Goal: Use online tool/utility: Utilize a website feature to perform a specific function

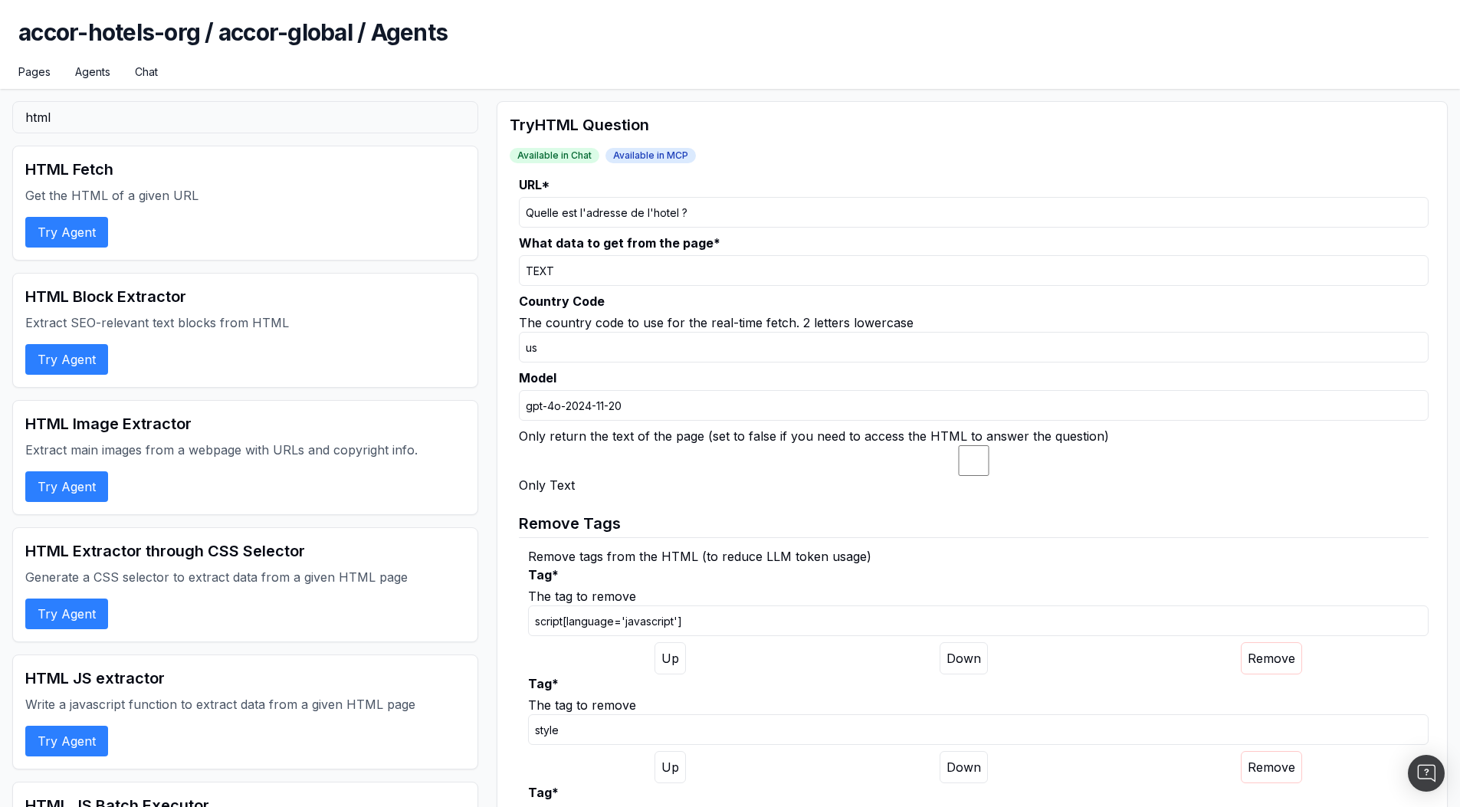
click at [57, 602] on button "Try Agent" at bounding box center [66, 614] width 83 height 31
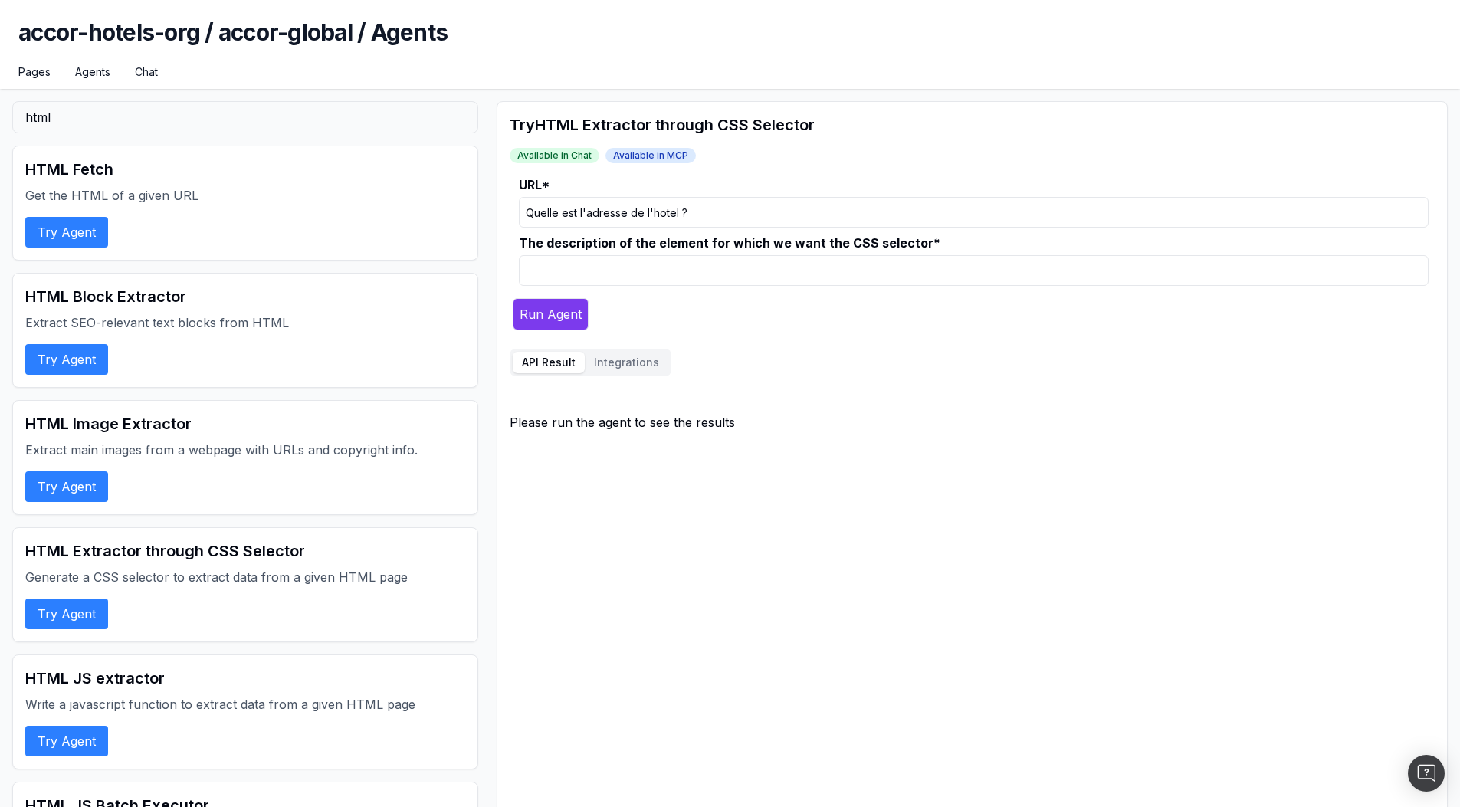
click at [612, 219] on input "Quelle est l'adresse de l'hotel ?" at bounding box center [974, 212] width 910 height 31
paste input "https://all.accor.com/hotel/B8L9/index.en.shtml"
type input "https://all.accor.com/hotel/B8L9/index.en.shtml"
click at [609, 277] on input "The description of the element for which we want the CSS selector *" at bounding box center [974, 270] width 910 height 31
paste input "#section-overthefold > div.presentation__location > a"
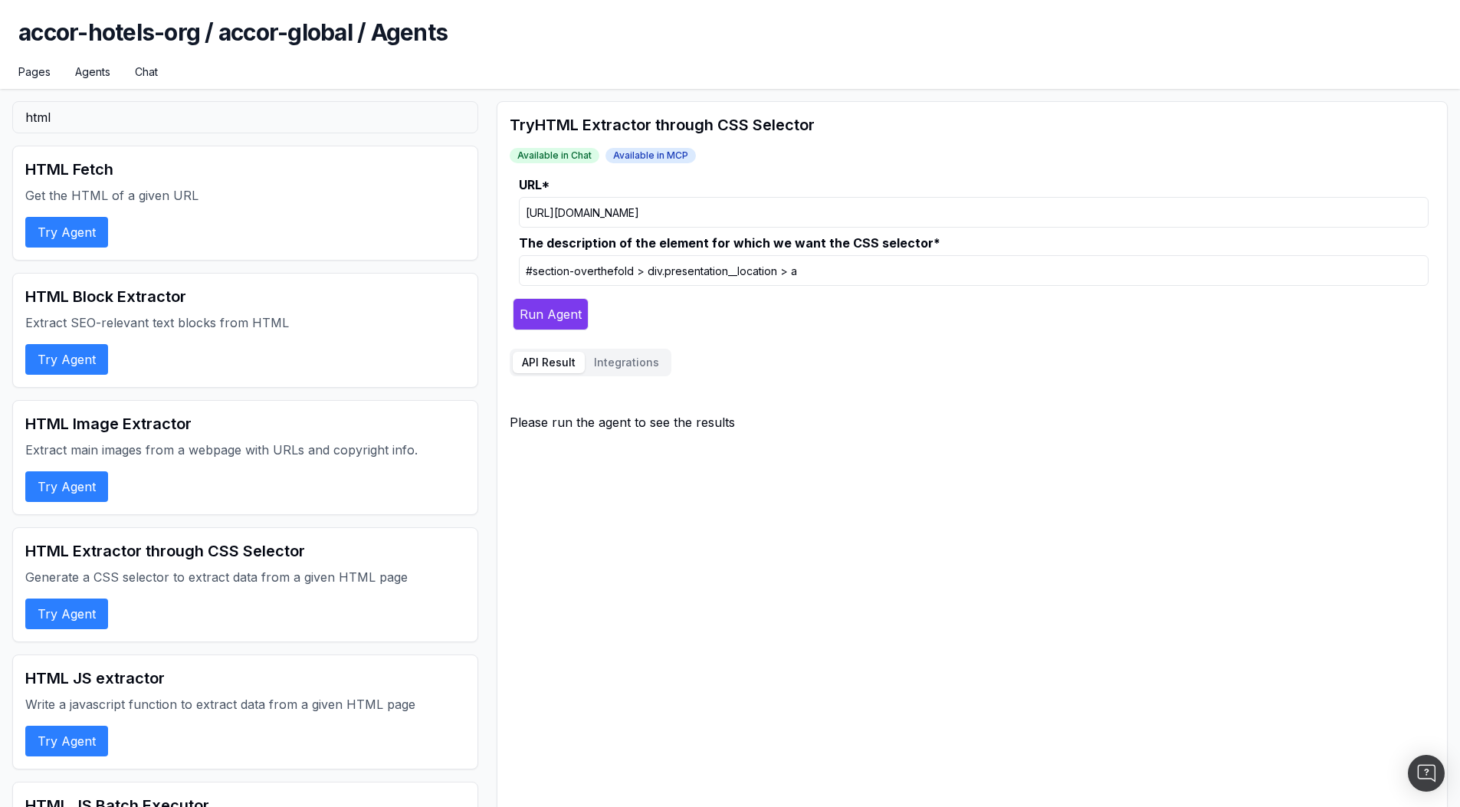
type input "#section-overthefold > div.presentation__location > a"
click at [550, 323] on button "Run Agent" at bounding box center [551, 314] width 76 height 32
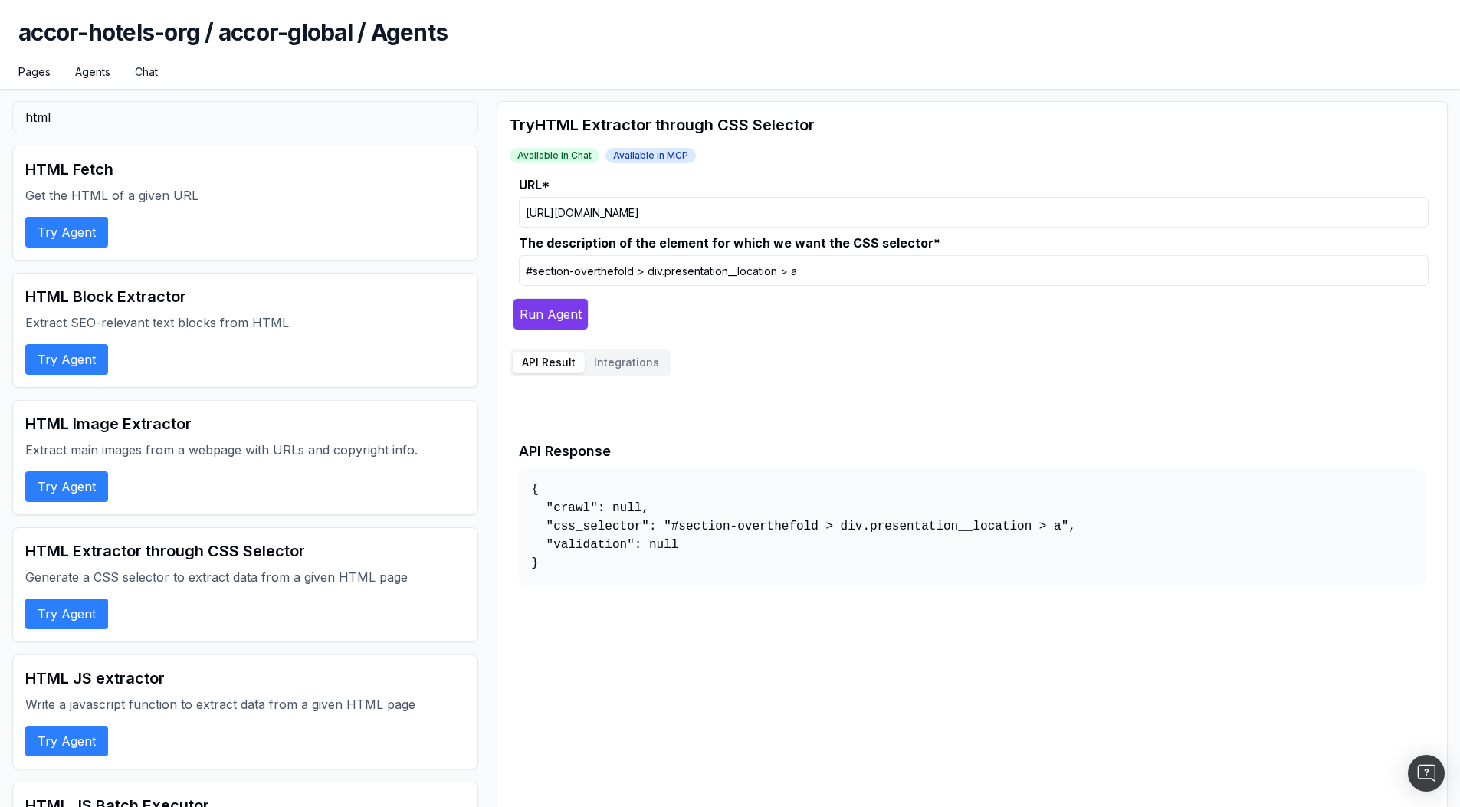
drag, startPoint x: 820, startPoint y: 271, endPoint x: 452, endPoint y: 265, distance: 367.9
click at [452, 265] on div "html HTML Fetch Get the HTML of a given URL Try Agent HTML Block Extractor Extr…" at bounding box center [729, 699] width 1435 height 1196
click at [71, 363] on button "Try Agent" at bounding box center [66, 359] width 83 height 31
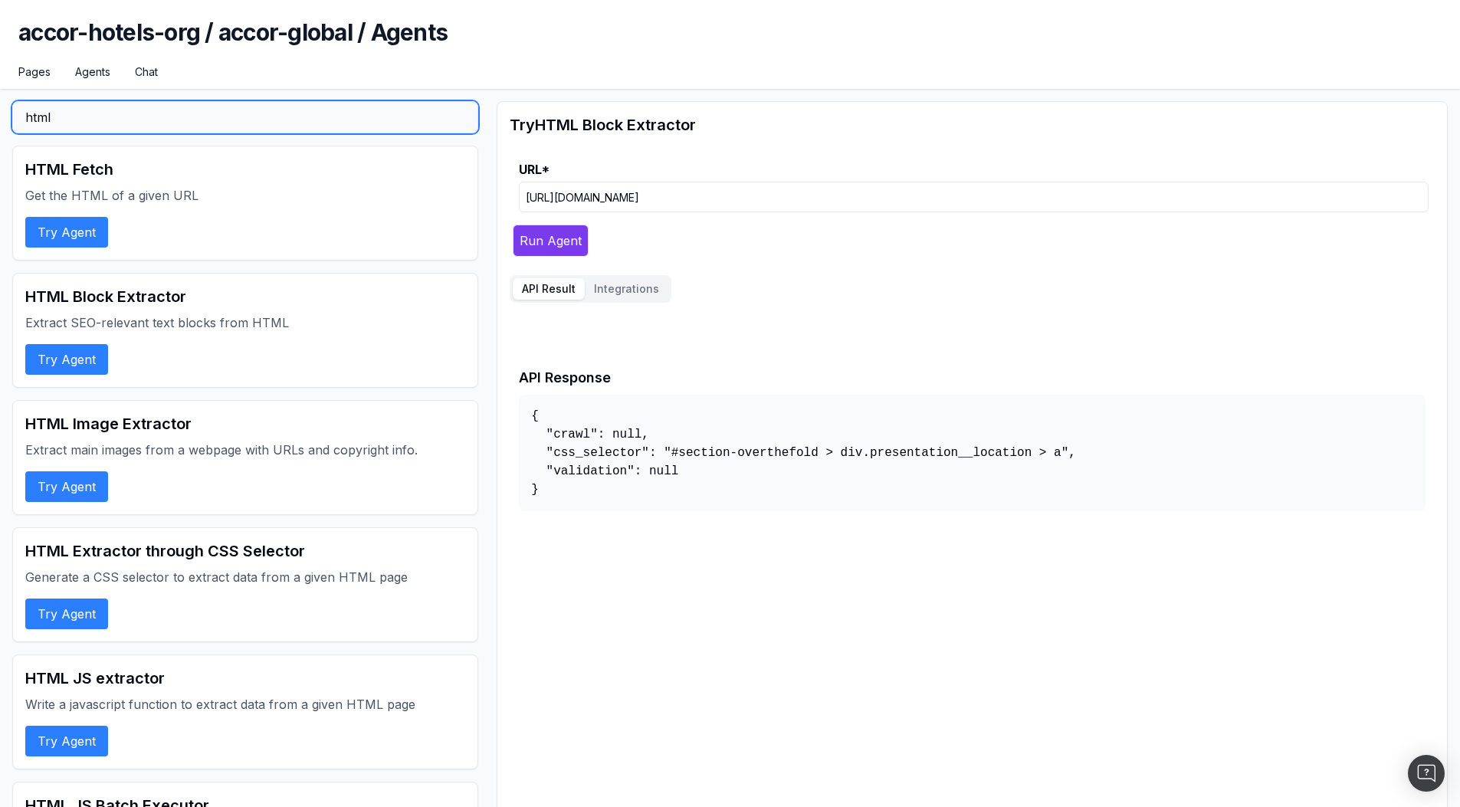
click at [64, 113] on input "html" at bounding box center [245, 117] width 466 height 32
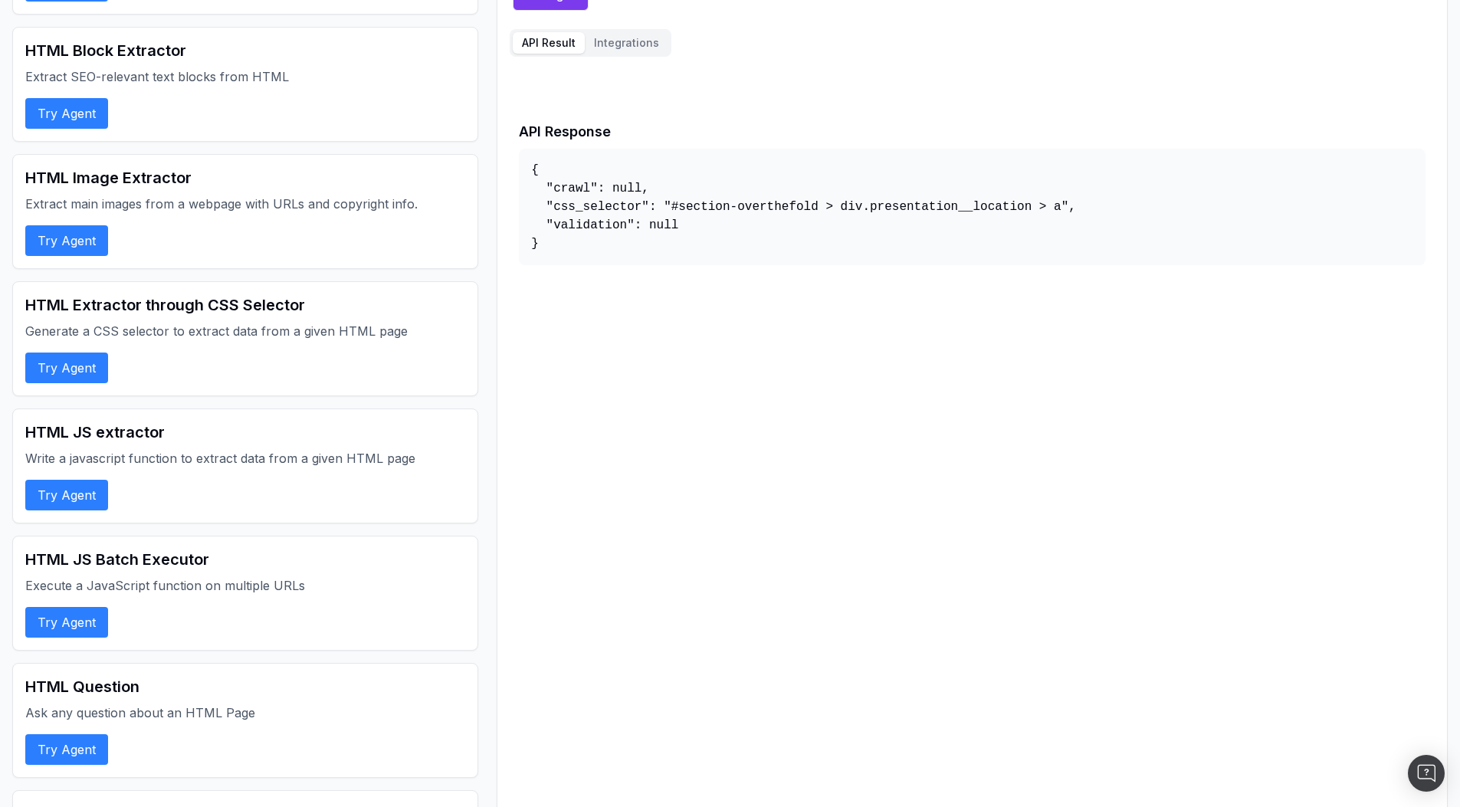
scroll to position [308, 0]
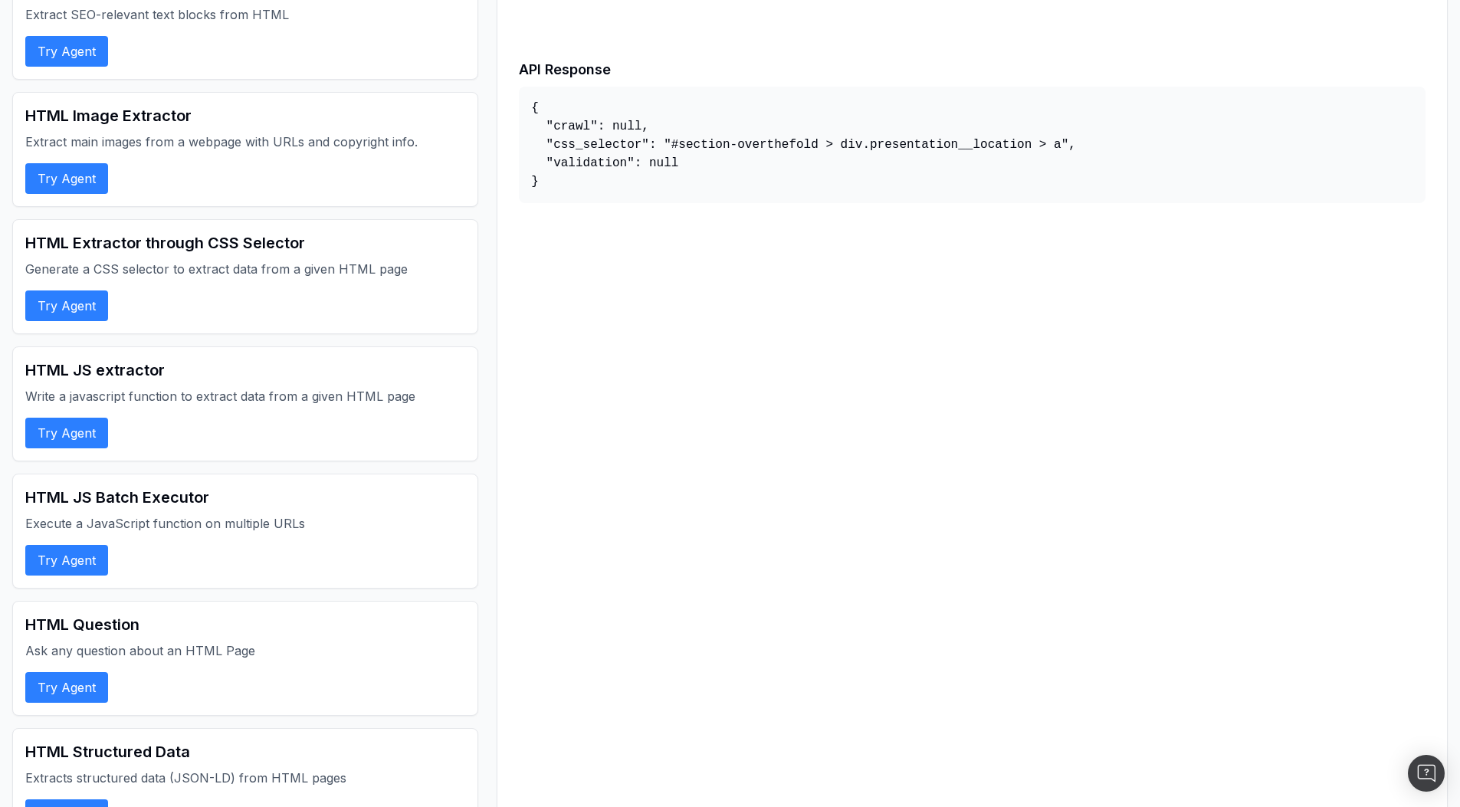
click at [57, 435] on button "Try Agent" at bounding box center [66, 433] width 83 height 31
select select "1"
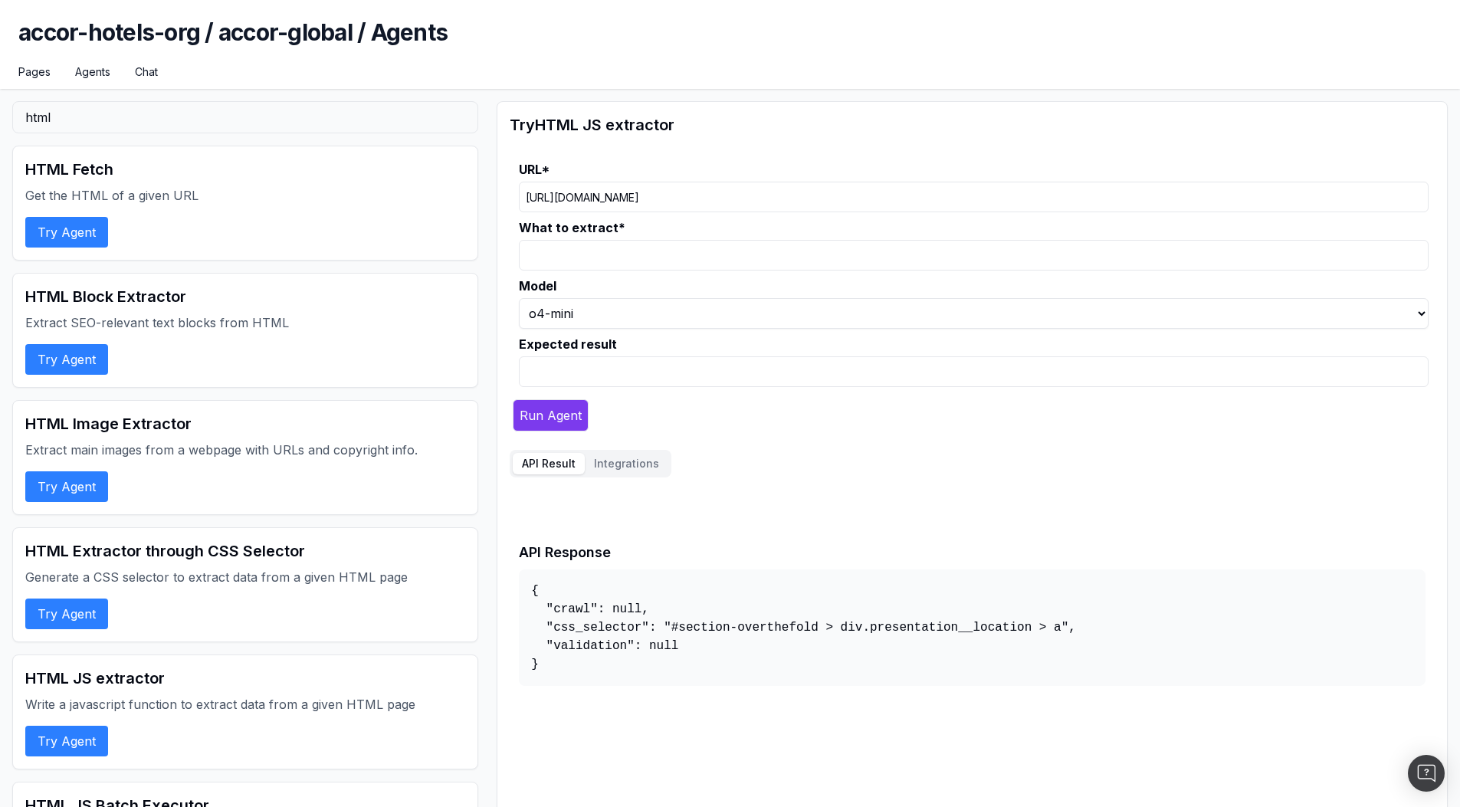
click at [594, 251] on input "What to extract *" at bounding box center [974, 255] width 910 height 31
paste input "#section-overthefold > div.presentation__location > a"
type input "#section-overthefold > div.presentation__location > a"
click at [556, 405] on button "Run Agent" at bounding box center [551, 415] width 76 height 32
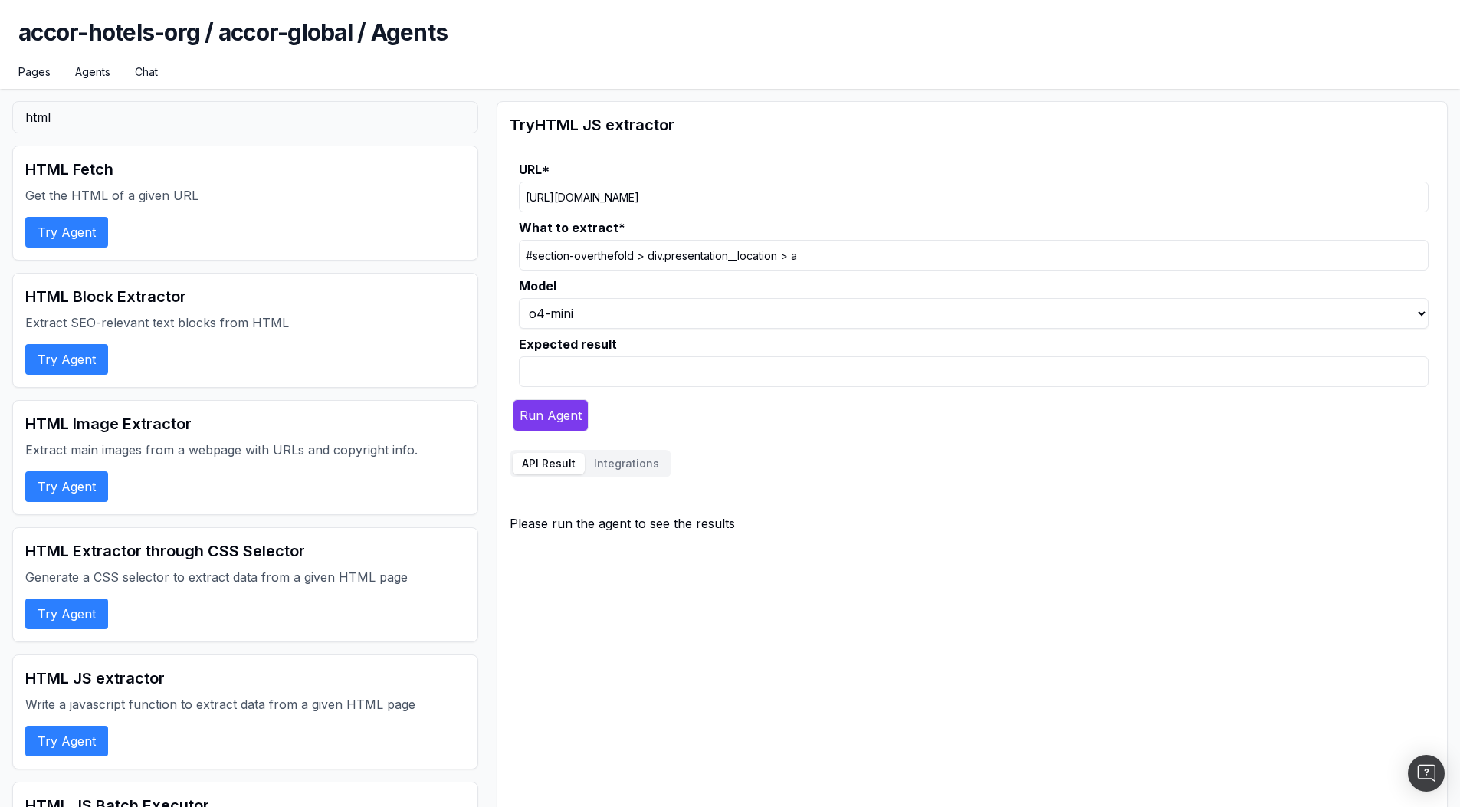
click at [570, 313] on select "o3-mini o4-mini" at bounding box center [974, 313] width 910 height 31
click at [519, 298] on select "o3-mini o4-mini" at bounding box center [974, 313] width 910 height 31
click at [73, 130] on input "html" at bounding box center [245, 117] width 466 height 32
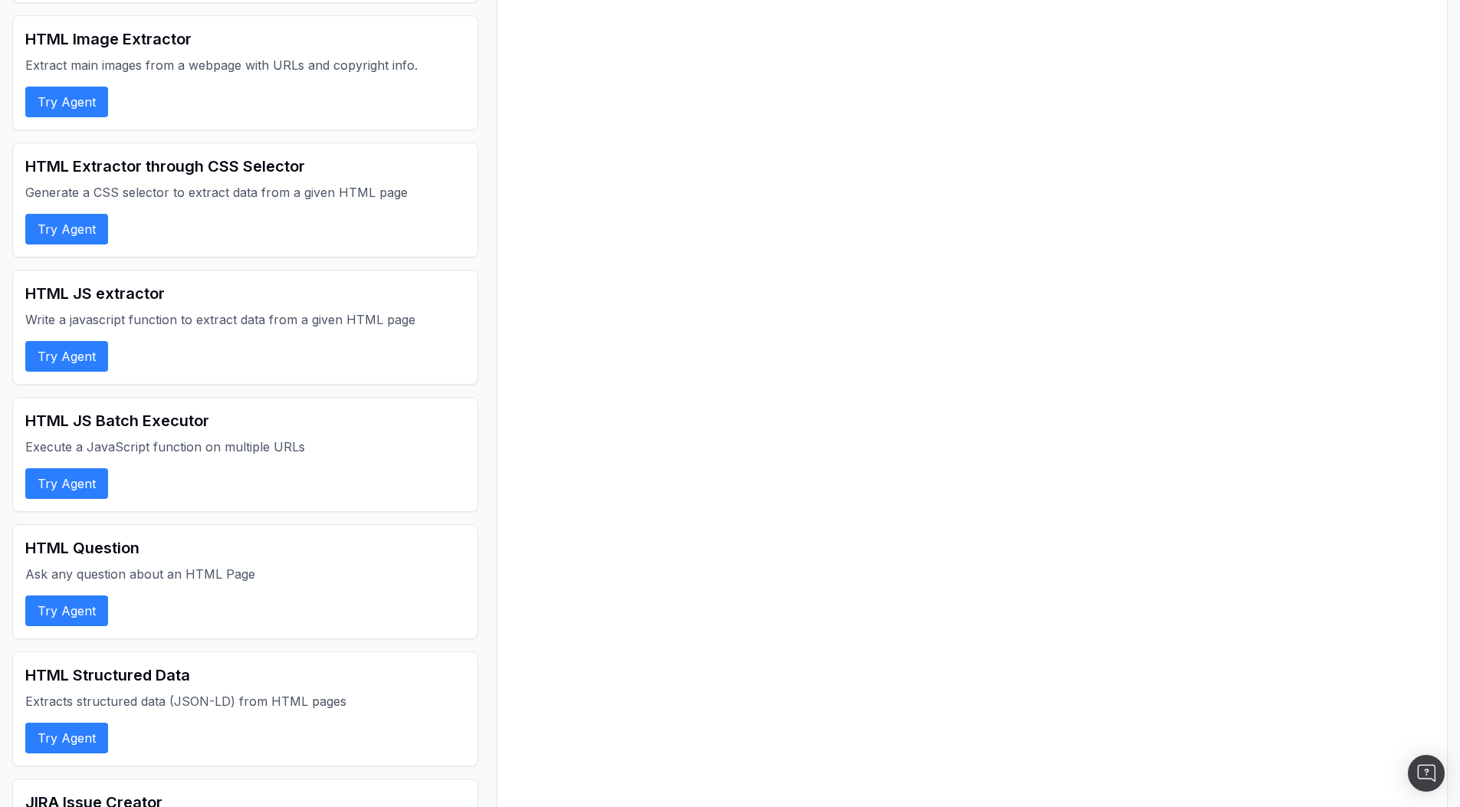
scroll to position [2431, 0]
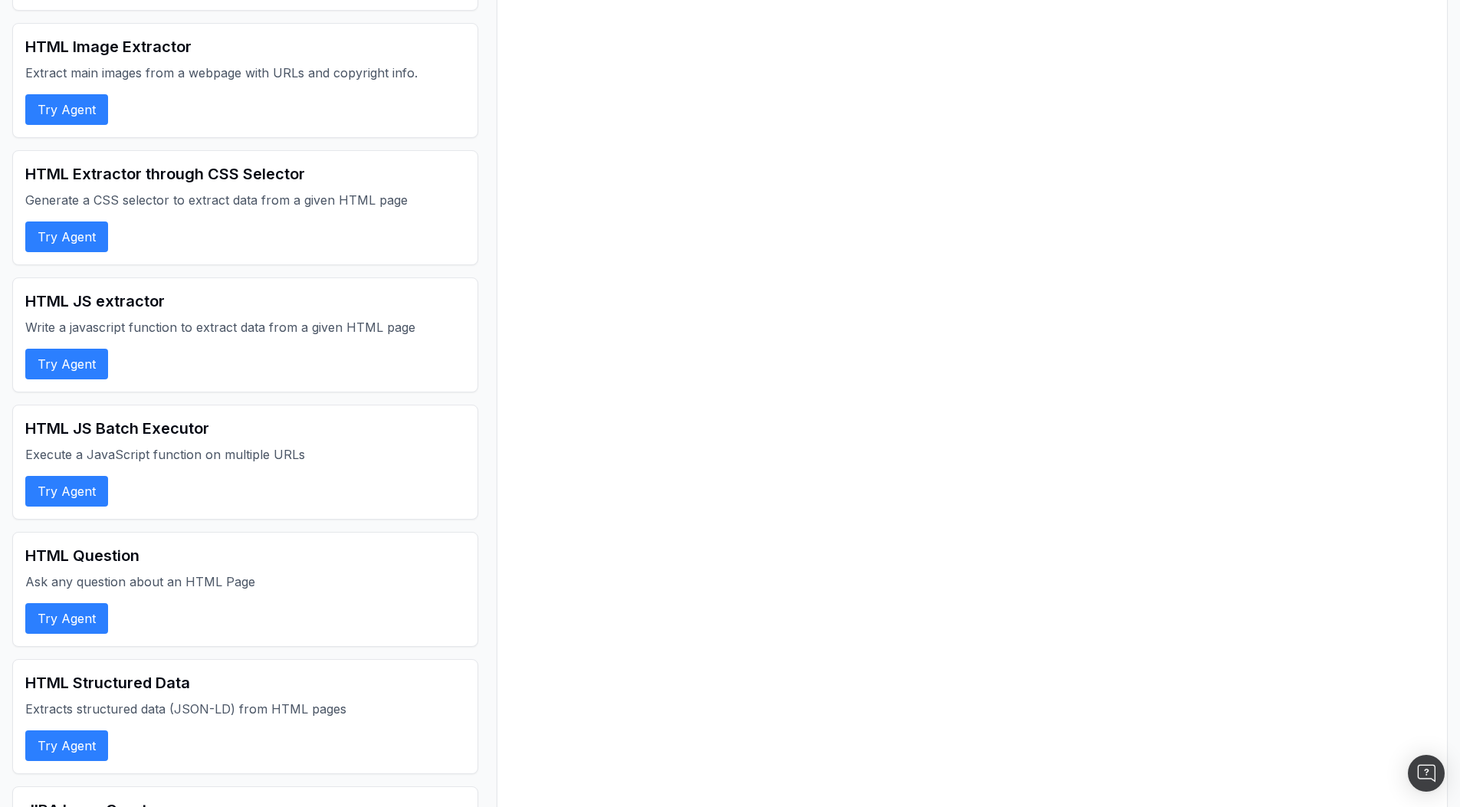
click at [44, 356] on button "Try Agent" at bounding box center [66, 364] width 83 height 31
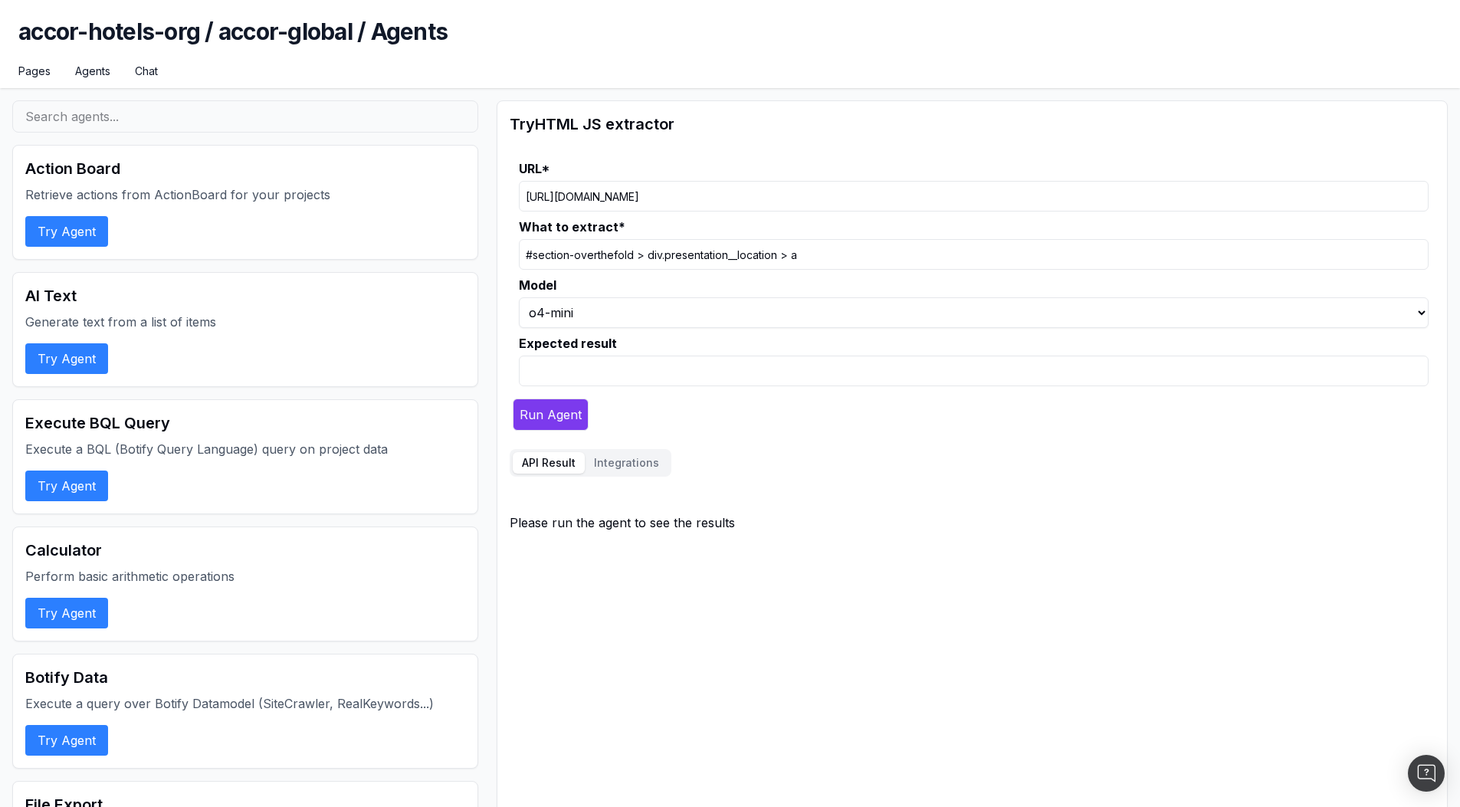
scroll to position [0, 0]
click at [74, 123] on input "text" at bounding box center [245, 117] width 466 height 32
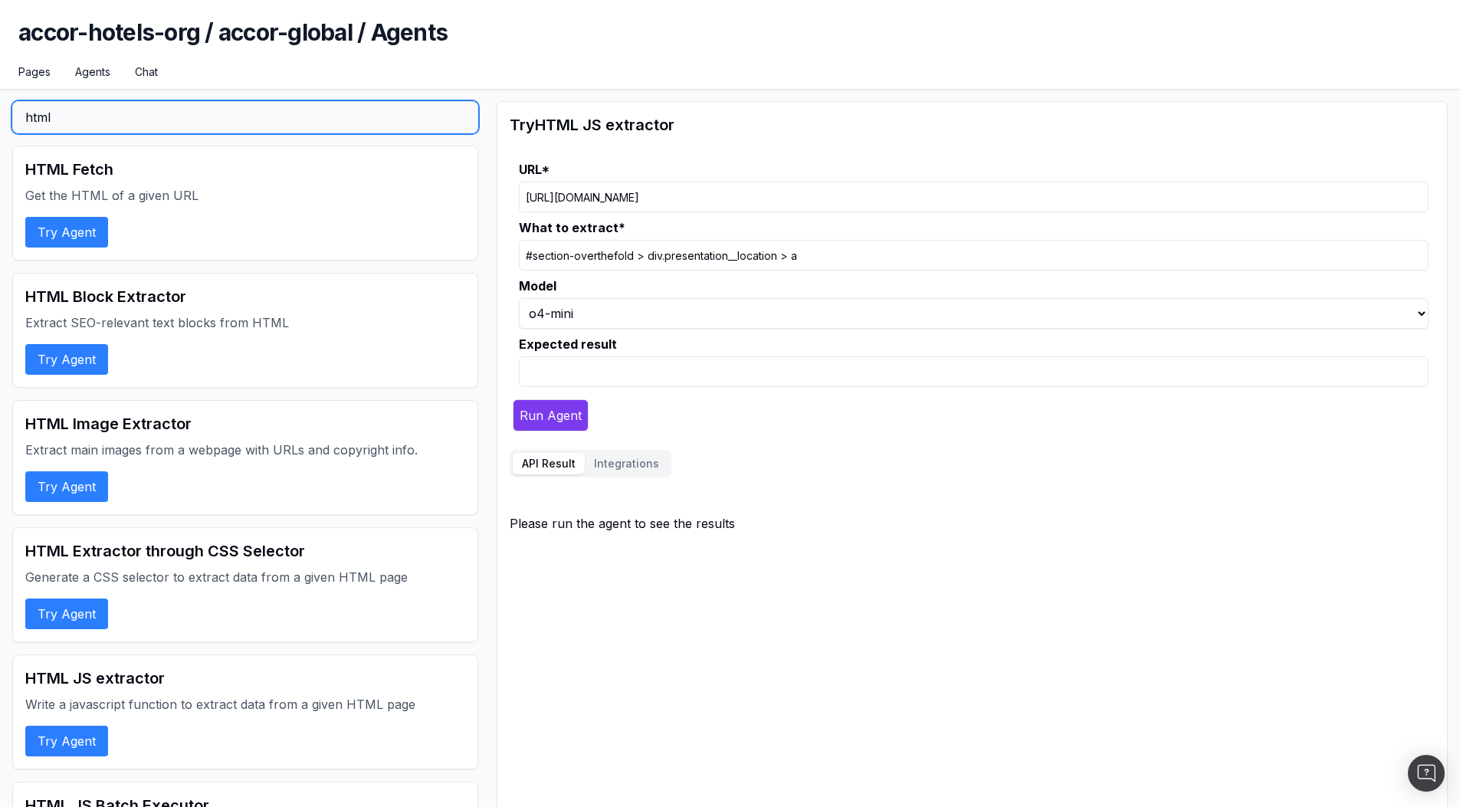
type input "html"
